Goal: Communication & Community: Share content

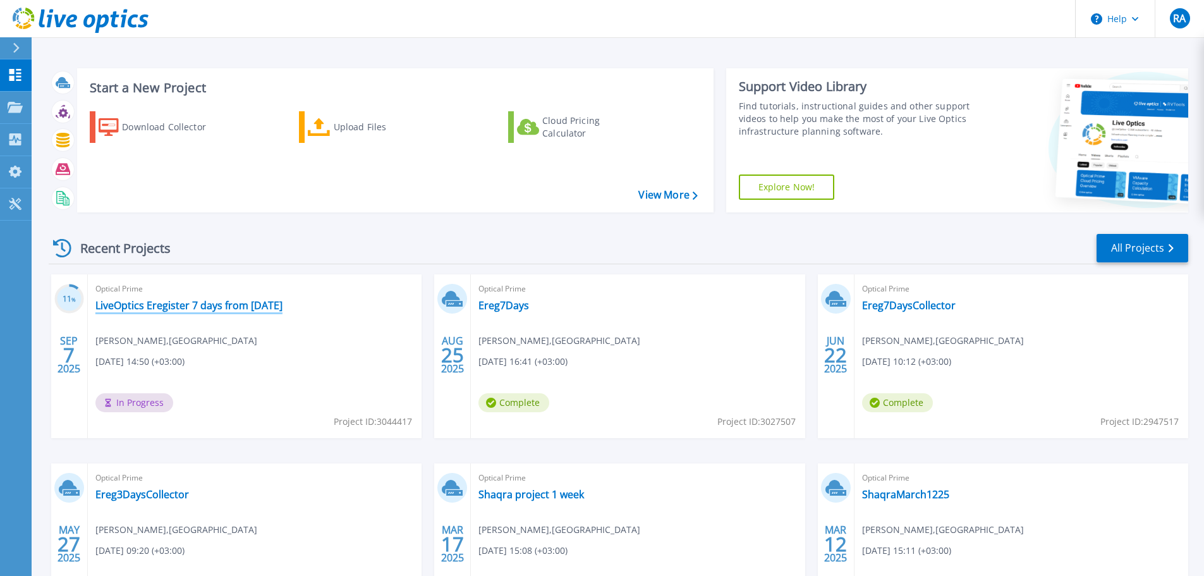
click at [226, 303] on link "LiveOptics Eregister 7 days from [DATE]" at bounding box center [188, 305] width 187 height 13
click at [499, 307] on link "Ereg7Days" at bounding box center [504, 305] width 51 height 13
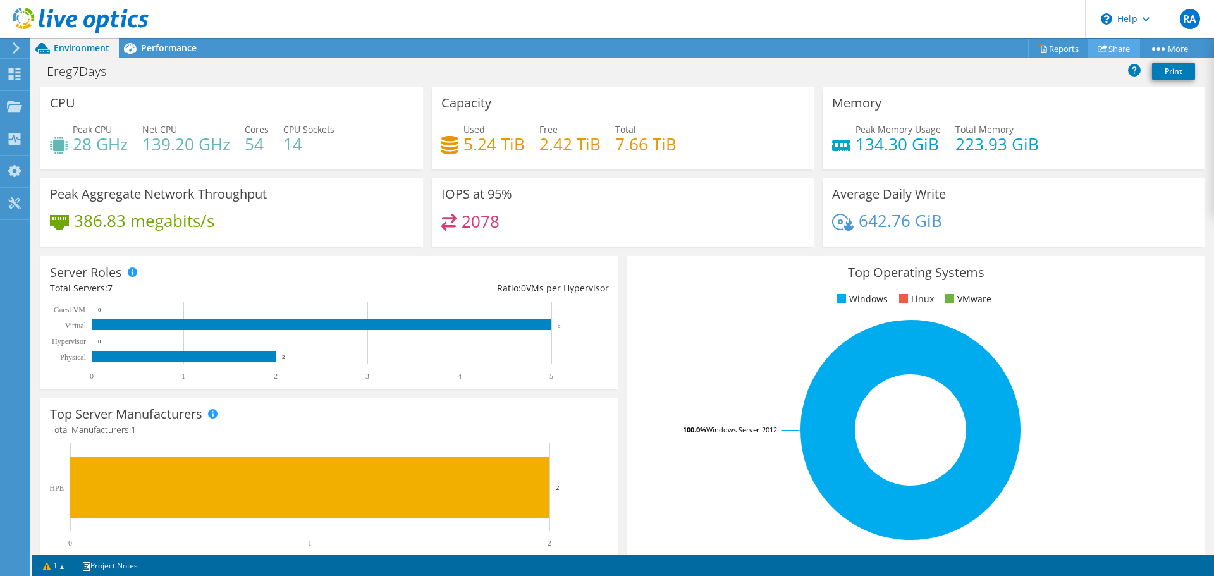
click at [1102, 48] on link "Share" at bounding box center [1114, 49] width 52 height 20
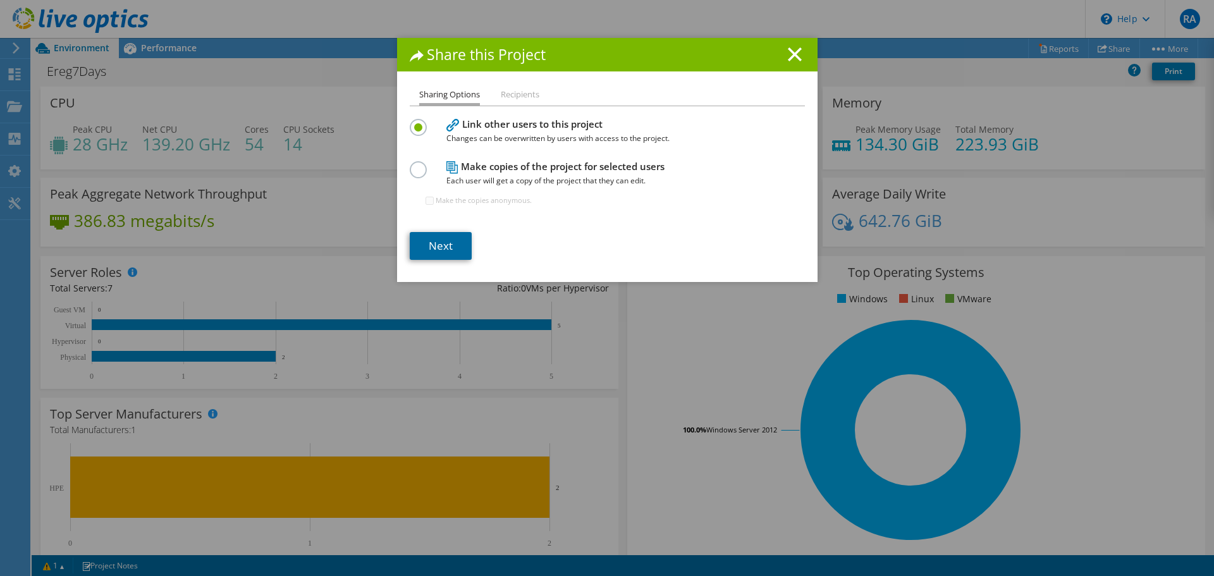
click at [448, 250] on link "Next" at bounding box center [441, 246] width 62 height 28
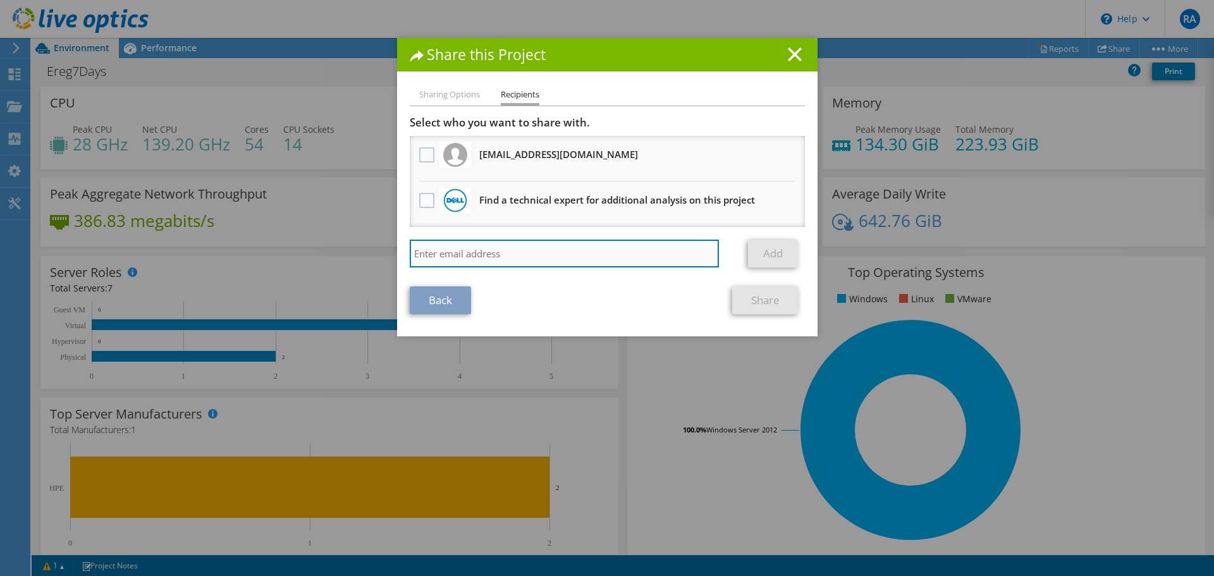
click at [436, 254] on input "search" at bounding box center [565, 254] width 310 height 28
paste input "jamil.huniedi@nutanix.com"
type input "jamil.huniedi@nutanix.com"
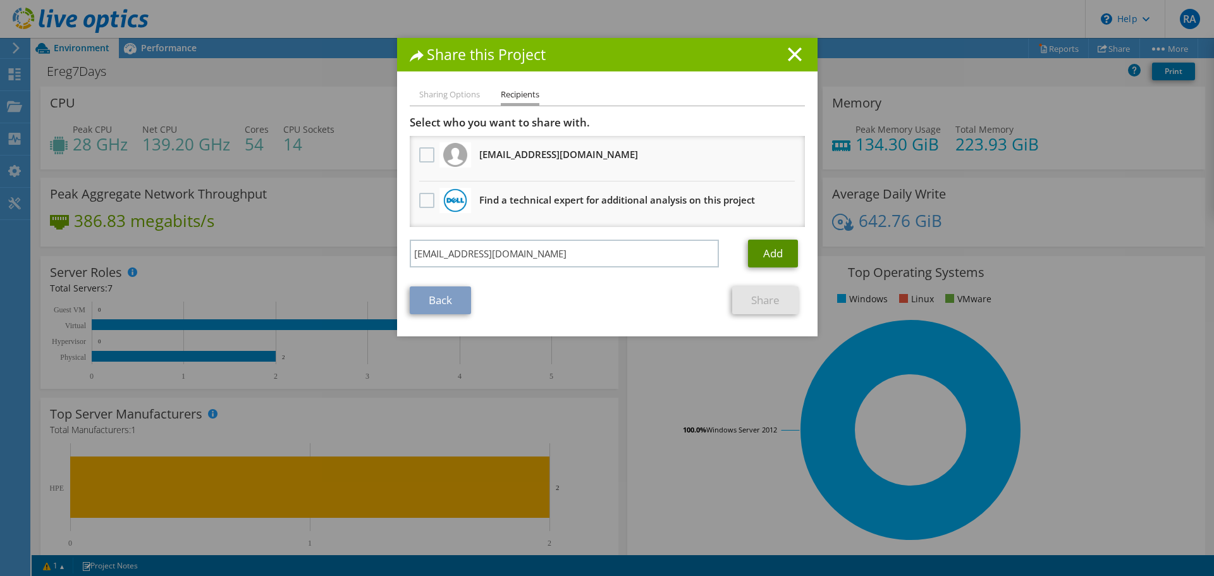
click at [774, 256] on link "Add" at bounding box center [773, 254] width 50 height 28
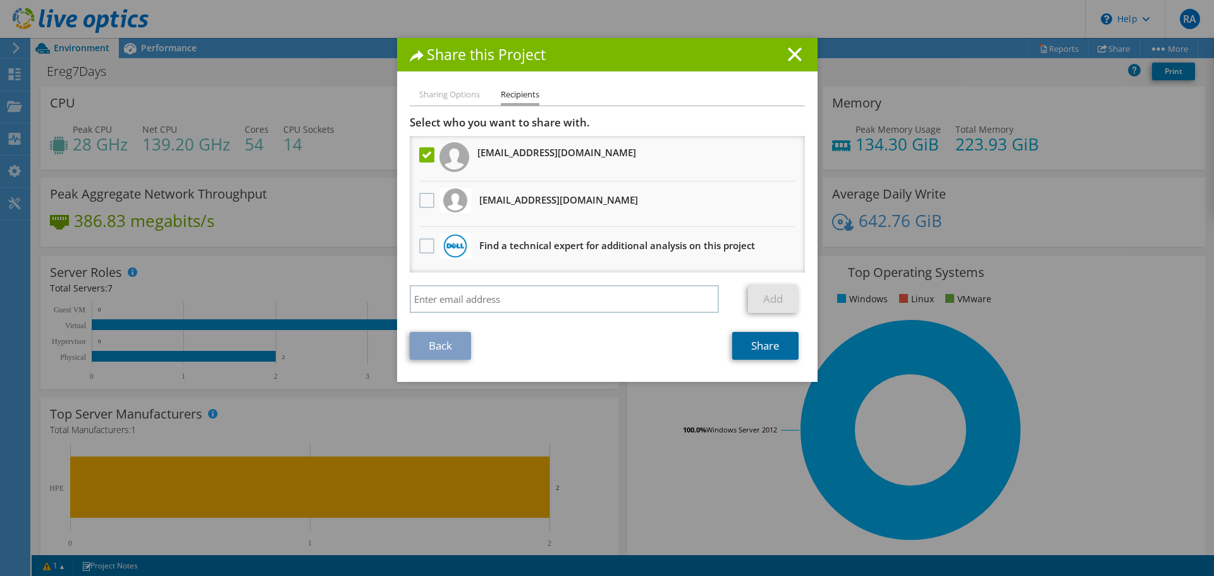
click at [765, 347] on link "Share" at bounding box center [765, 346] width 66 height 28
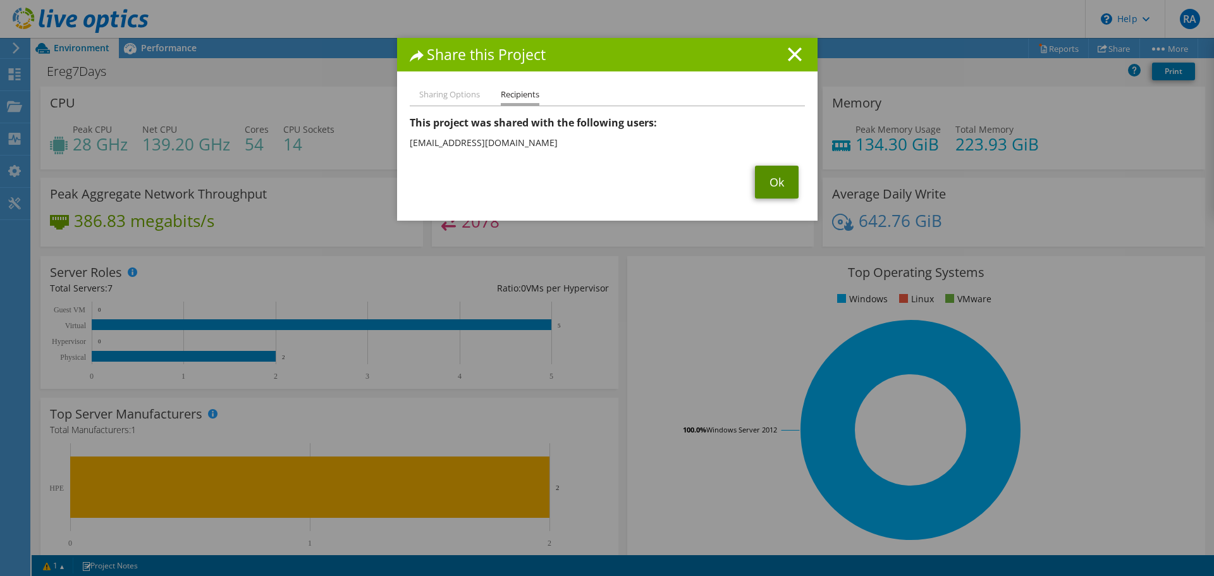
click at [762, 179] on link "Ok" at bounding box center [777, 182] width 44 height 33
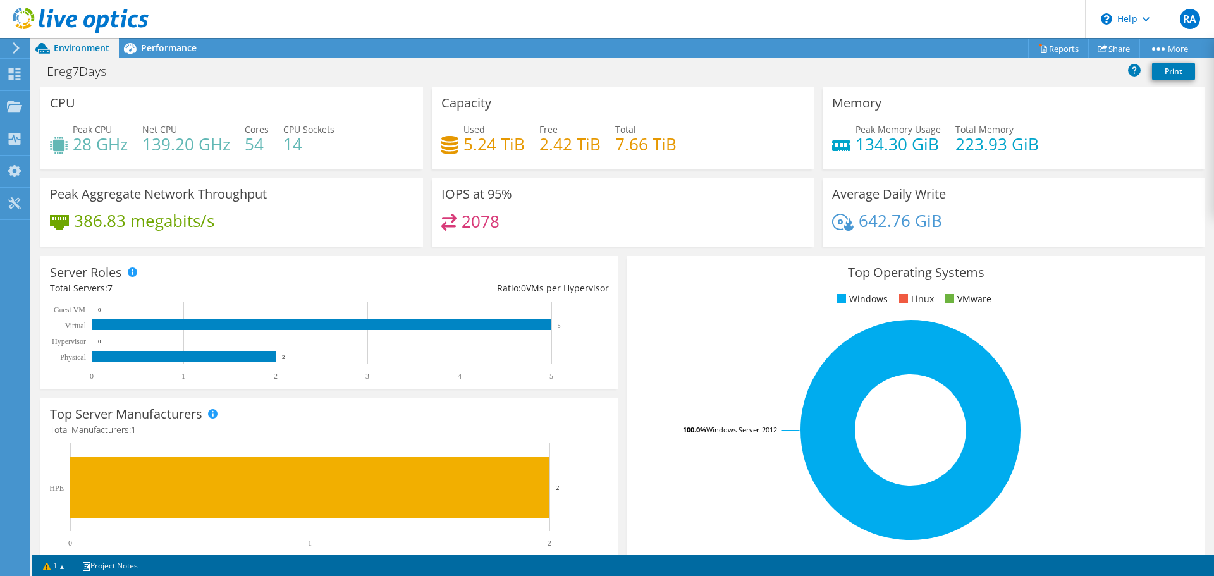
click at [65, 49] on span "Environment" at bounding box center [82, 48] width 56 height 12
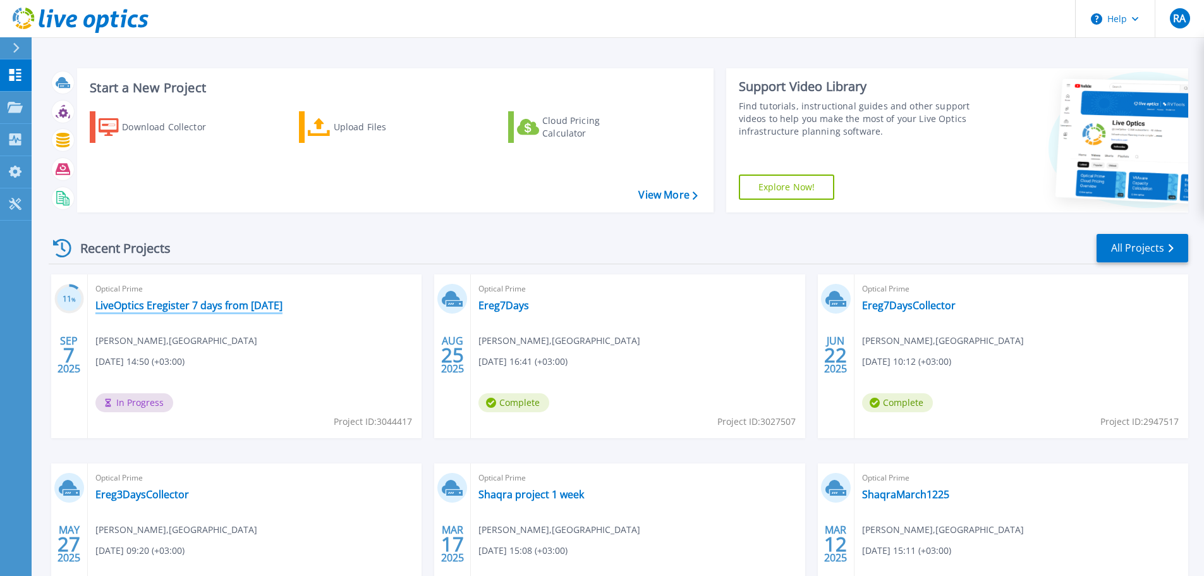
click at [138, 302] on link "LiveOptics Eregister 7 days from [DATE]" at bounding box center [188, 305] width 187 height 13
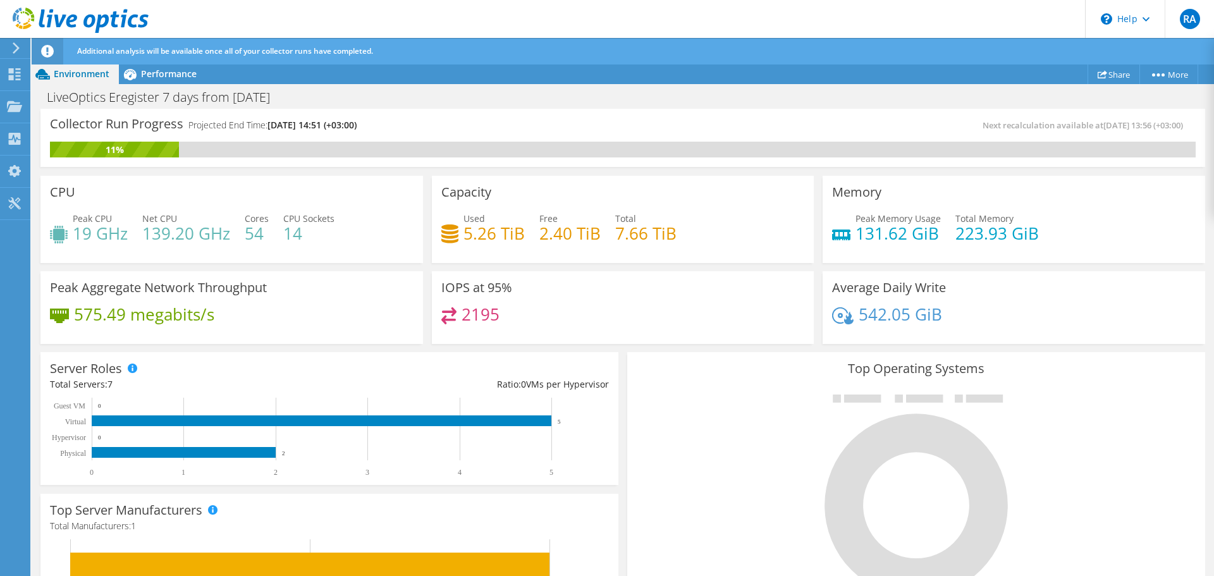
click at [627, 373] on div "Top Operating Systems Windows Linux VMware" at bounding box center [916, 503] width 578 height 303
